Goal: Download file/media

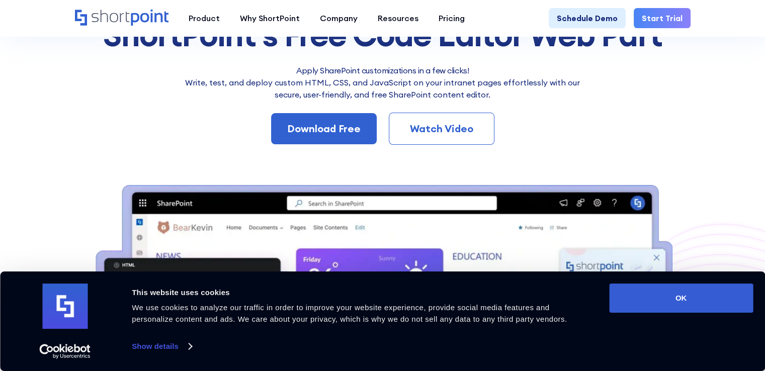
scroll to position [153, 0]
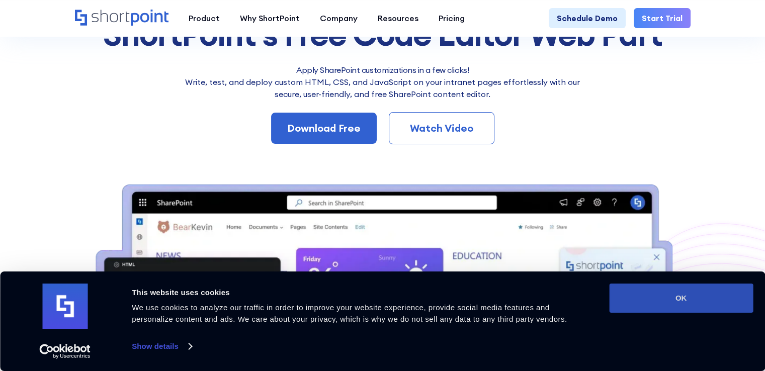
click at [667, 303] on button "OK" at bounding box center [681, 298] width 144 height 29
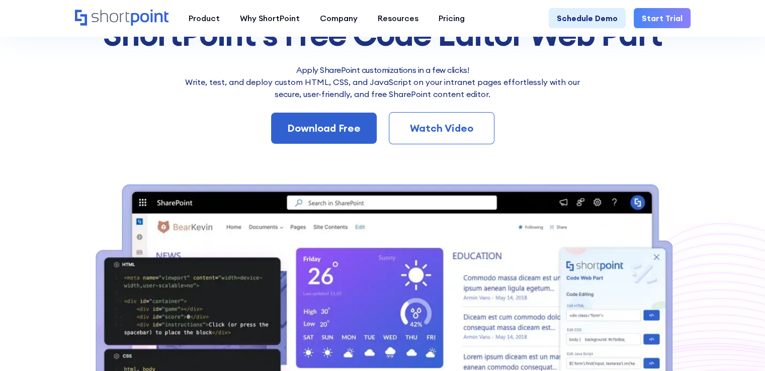
scroll to position [0, 0]
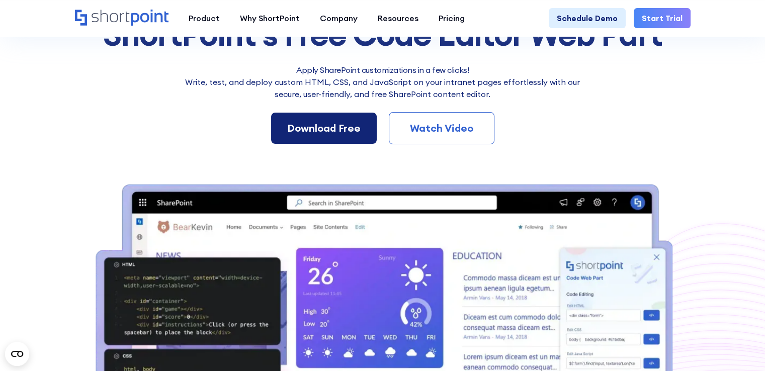
click at [329, 129] on div "Download Free" at bounding box center [323, 128] width 73 height 15
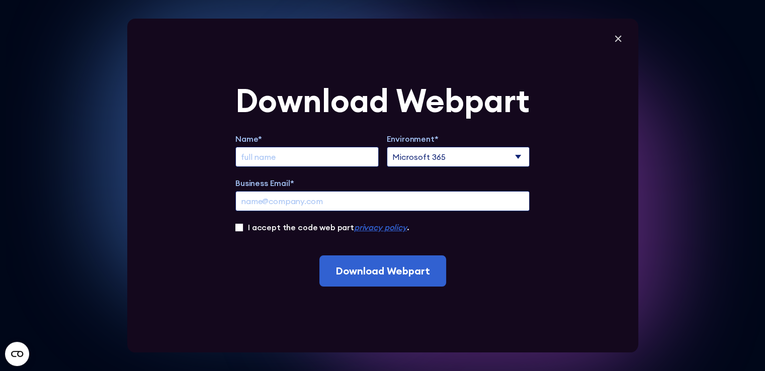
click at [354, 158] on input "Extend Trial" at bounding box center [307, 157] width 143 height 20
type input "[PERSON_NAME]"
type input "[EMAIL_ADDRESS][DOMAIN_NAME]"
type input "[PERSON_NAME]"
click at [413, 182] on label "Business Email*" at bounding box center [383, 183] width 294 height 12
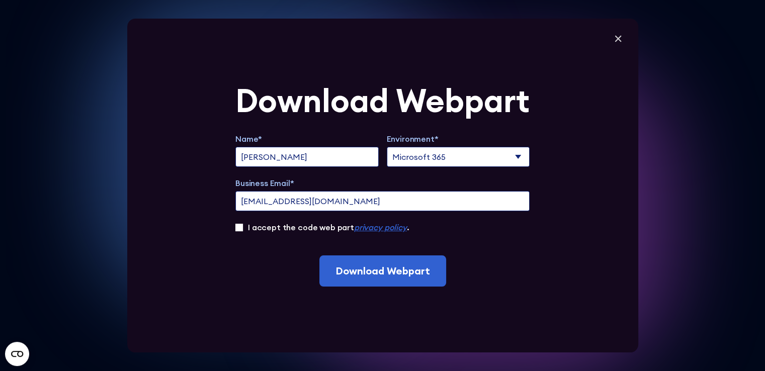
click at [413, 191] on input "[EMAIL_ADDRESS][DOMAIN_NAME]" at bounding box center [383, 201] width 294 height 20
click at [239, 232] on div "I accept the code web part privacy policy ." at bounding box center [383, 227] width 294 height 12
click at [241, 230] on input "I accept the code web part privacy policy ." at bounding box center [240, 228] width 8 height 8
click at [243, 229] on input "I accept the code web part privacy policy ." at bounding box center [240, 228] width 8 height 8
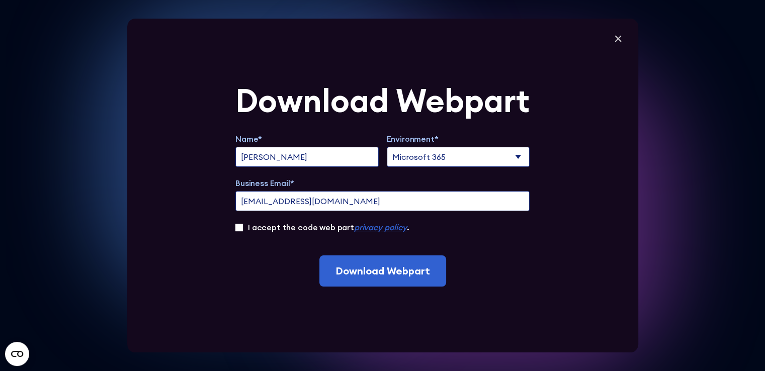
checkbox input "true"
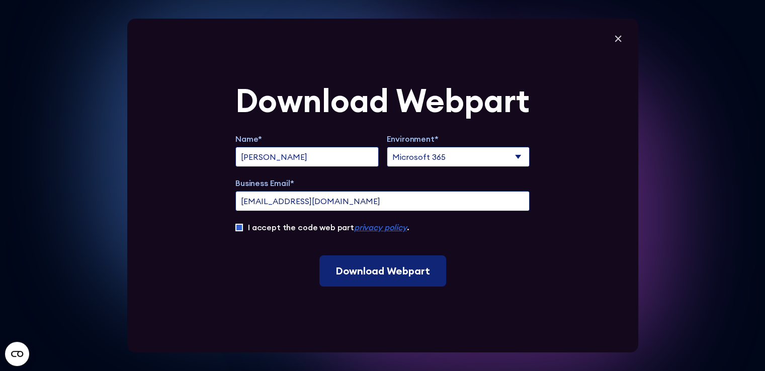
click at [374, 267] on input "Download Webpart" at bounding box center [383, 271] width 127 height 31
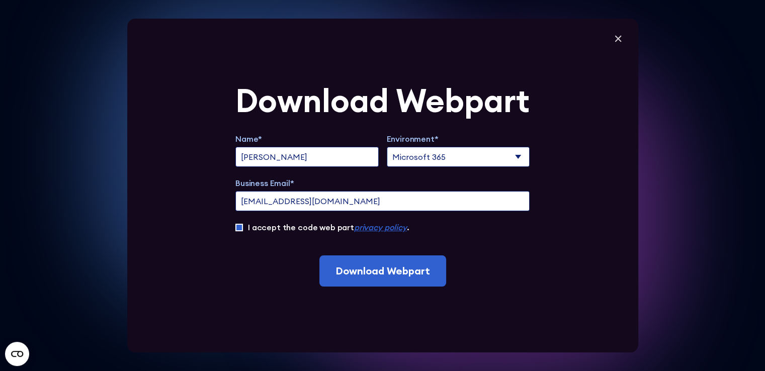
click at [433, 158] on select "Microsoft 365 SharePoint Online SharePoint 2019 (On-Premise)" at bounding box center [458, 157] width 143 height 20
click at [390, 147] on select "Microsoft 365 SharePoint Online SharePoint 2019 (On-Premise)" at bounding box center [458, 157] width 143 height 20
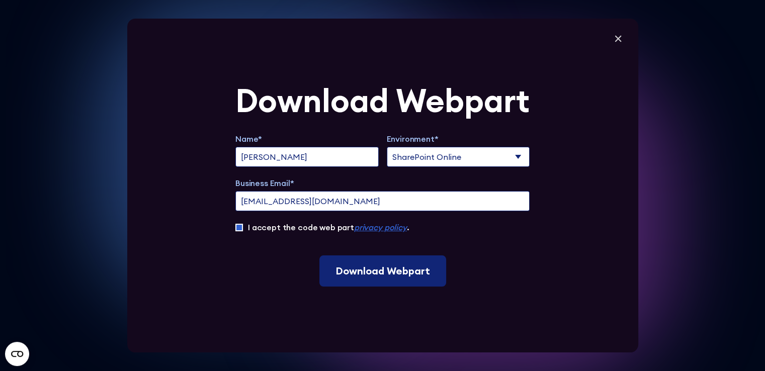
click at [393, 273] on input "Download Webpart" at bounding box center [383, 271] width 127 height 31
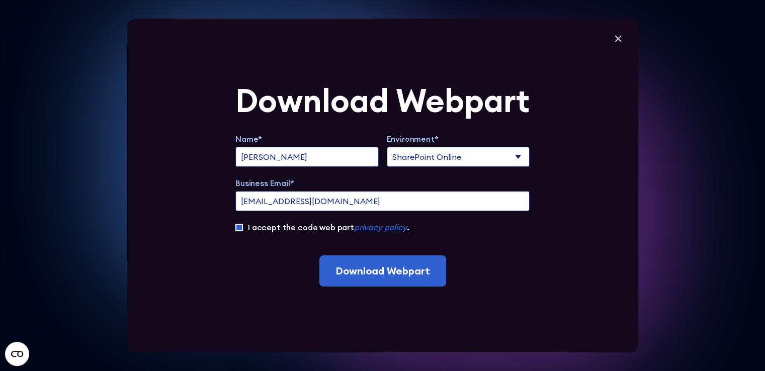
click at [493, 154] on select "Microsoft 365 SharePoint Online SharePoint 2019 (On-Premise)" at bounding box center [458, 157] width 143 height 20
select select "SharePoint 2019 (On-Premise)"
click at [390, 147] on select "Microsoft 365 SharePoint Online SharePoint 2019 (On-Premise)" at bounding box center [458, 157] width 143 height 20
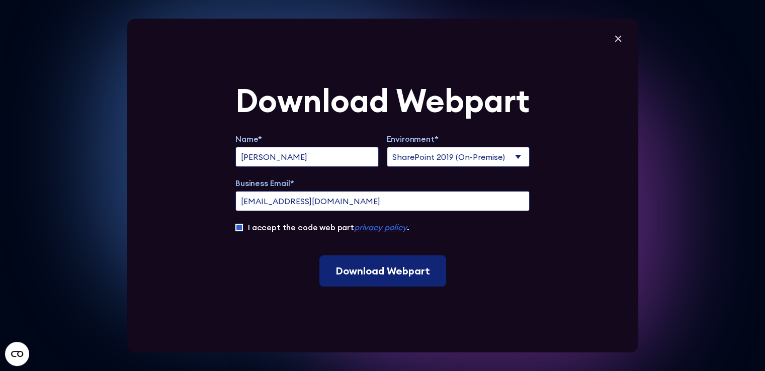
click at [390, 268] on input "Download Webpart" at bounding box center [383, 271] width 127 height 31
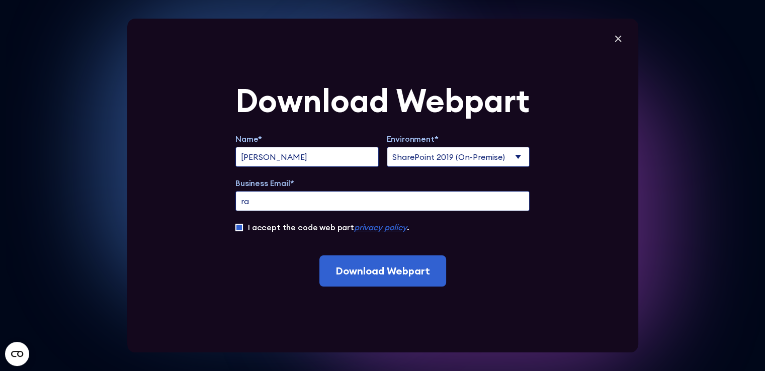
type input "r"
type input "[EMAIL_ADDRESS][DOMAIN_NAME]"
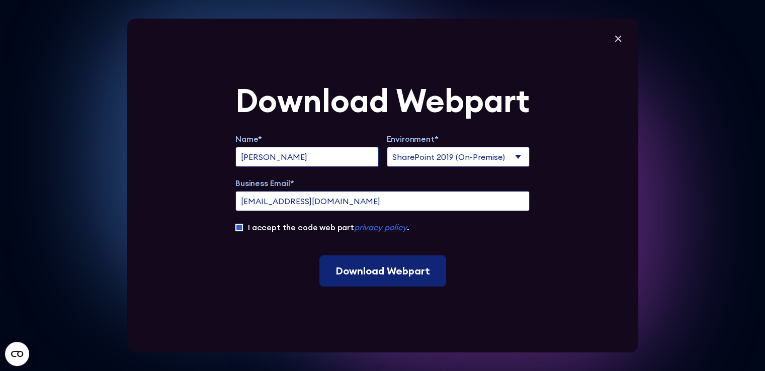
click at [374, 276] on input "Download Webpart" at bounding box center [383, 271] width 127 height 31
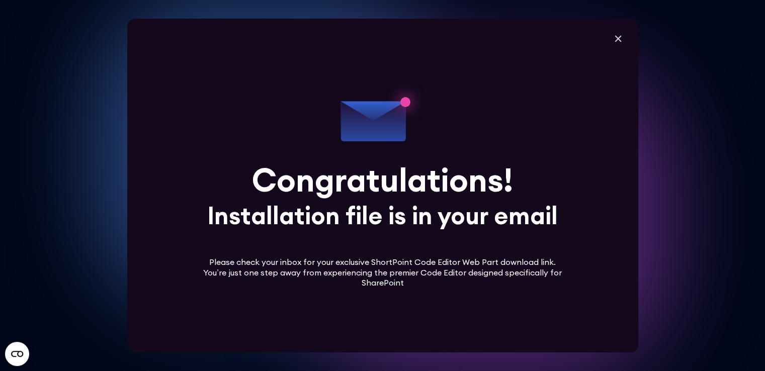
scroll to position [253, 0]
click at [622, 33] on icon at bounding box center [618, 38] width 15 height 15
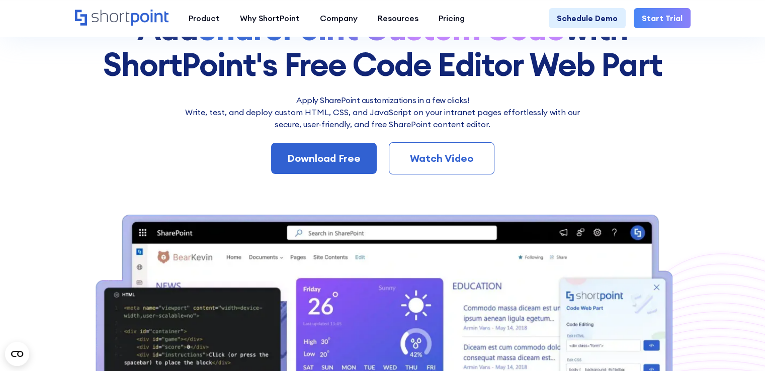
scroll to position [122, 0]
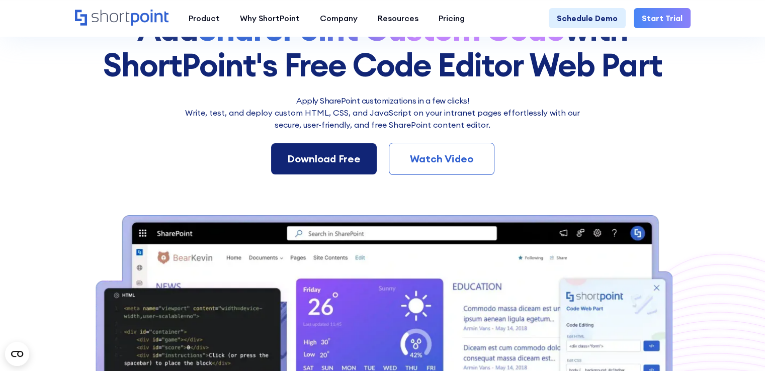
click at [346, 158] on div "Download Free" at bounding box center [323, 158] width 73 height 15
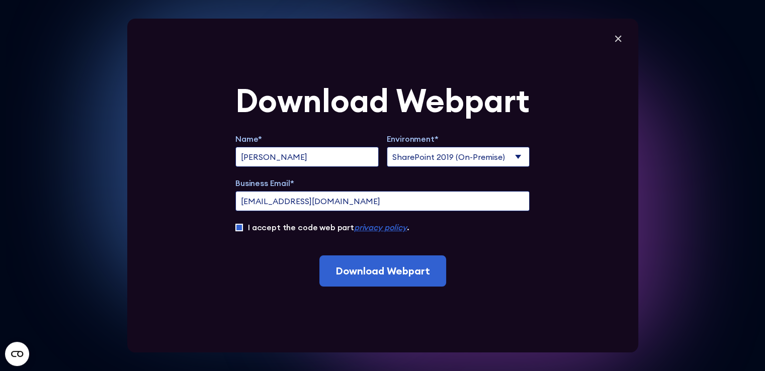
click at [441, 160] on select "Microsoft 365 SharePoint Online SharePoint 2019 (On-Premise)" at bounding box center [458, 157] width 143 height 20
click at [390, 147] on select "Microsoft 365 SharePoint Online SharePoint 2019 (On-Premise)" at bounding box center [458, 157] width 143 height 20
click at [457, 164] on select "Microsoft 365 SharePoint Online SharePoint 2019 (On-Premise)" at bounding box center [458, 157] width 143 height 20
select select "Microsoft 365"
click at [390, 147] on select "Microsoft 365 SharePoint Online SharePoint 2019 (On-Premise)" at bounding box center [458, 157] width 143 height 20
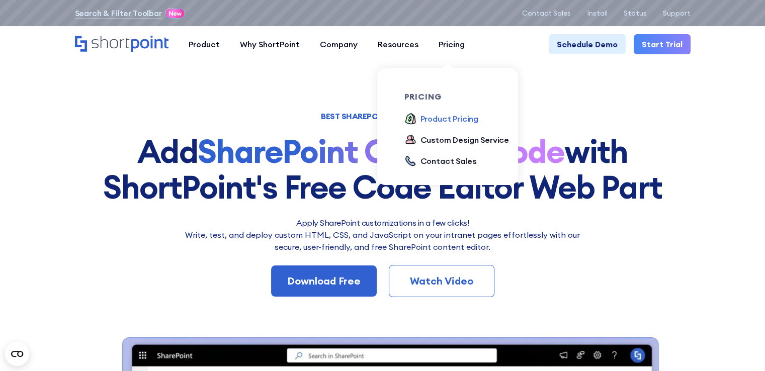
click at [451, 117] on div "Product Pricing" at bounding box center [450, 119] width 58 height 12
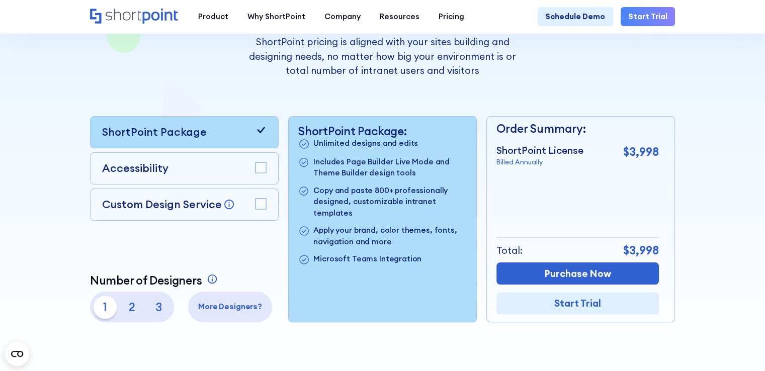
scroll to position [193, 0]
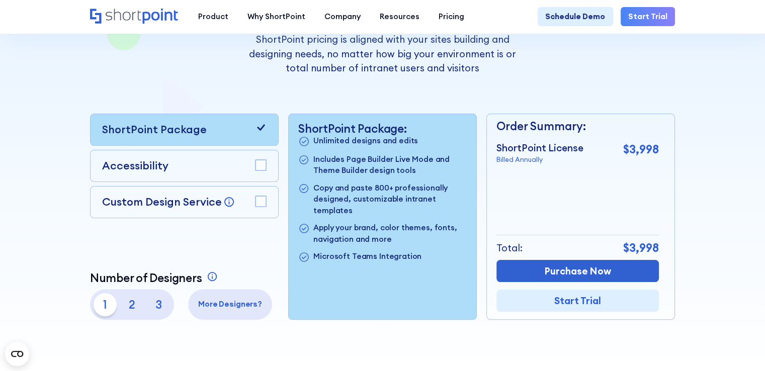
click at [301, 143] on icon at bounding box center [304, 141] width 12 height 12
click at [302, 162] on icon at bounding box center [304, 160] width 12 height 12
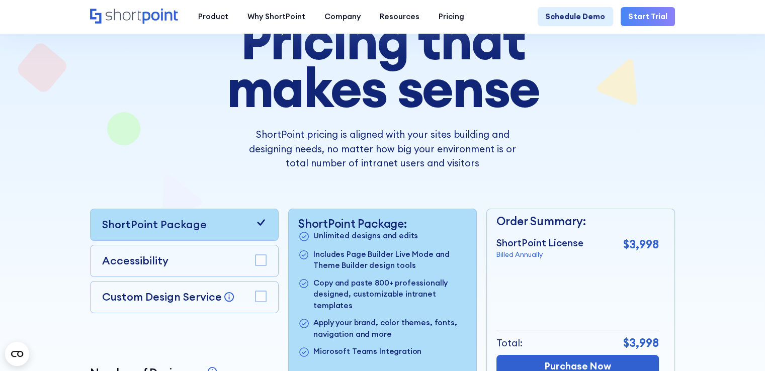
scroll to position [0, 0]
